Goal: Task Accomplishment & Management: Manage account settings

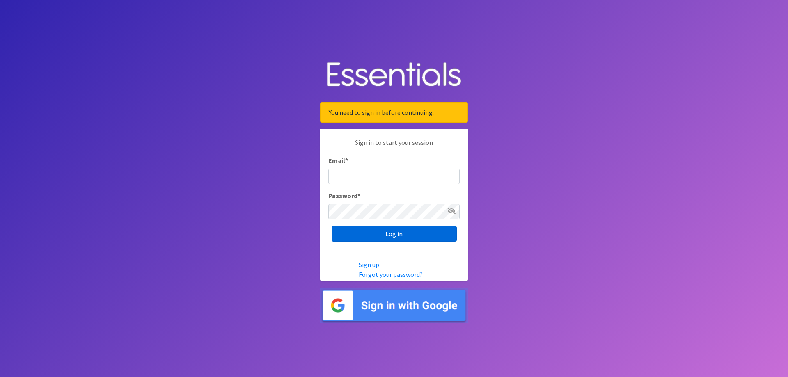
type input "[EMAIL_ADDRESS][PERSON_NAME][DOMAIN_NAME][PERSON_NAME]"
click at [393, 238] on input "Log in" at bounding box center [394, 234] width 125 height 16
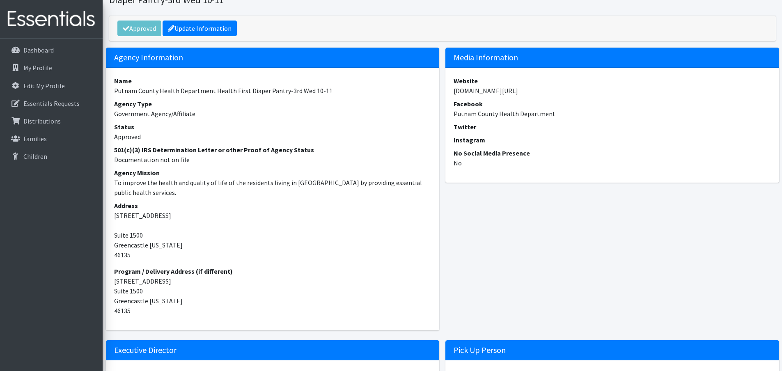
scroll to position [82, 0]
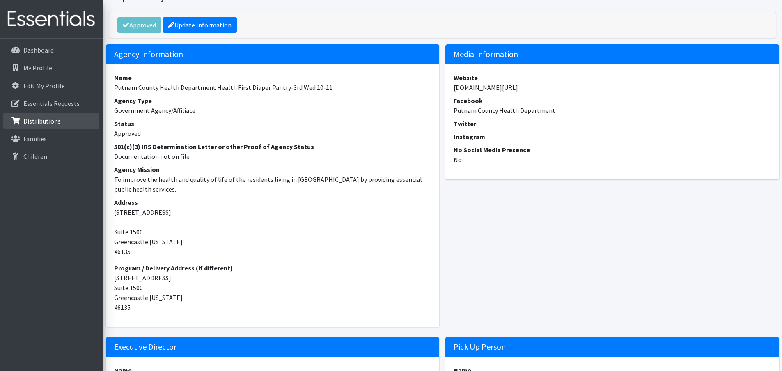
click at [35, 123] on p "Distributions" at bounding box center [41, 121] width 37 height 8
